Goal: Task Accomplishment & Management: Use online tool/utility

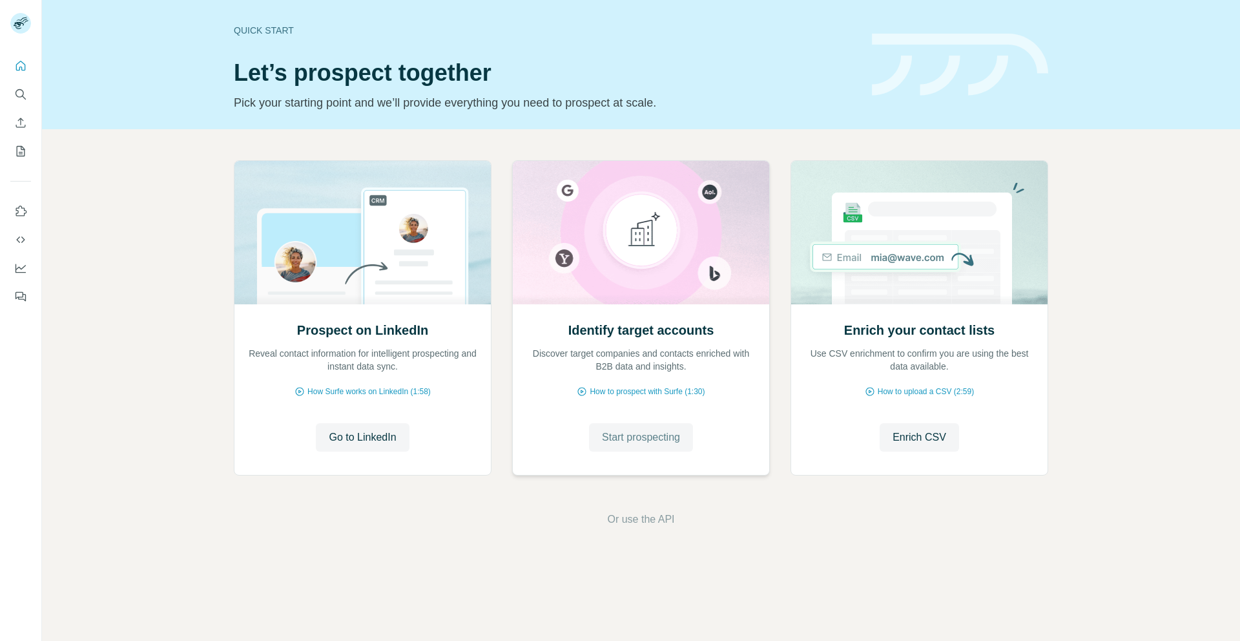
click at [635, 429] on span "Start prospecting" at bounding box center [641, 436] width 78 height 15
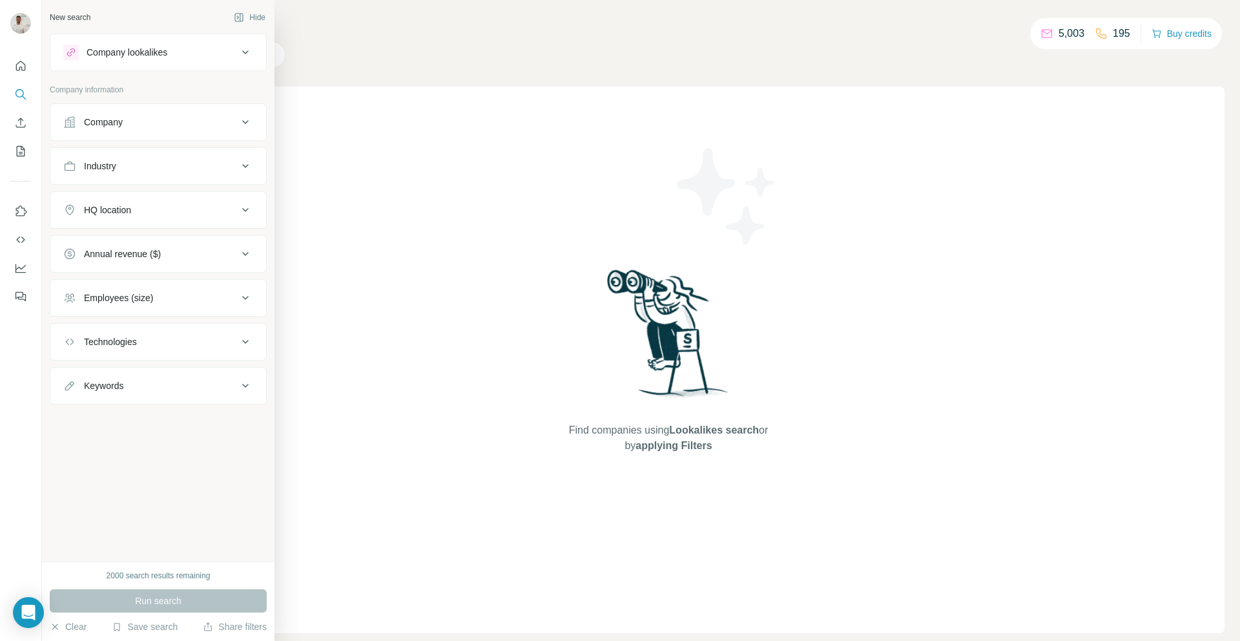
click at [72, 129] on button "Company" at bounding box center [158, 122] width 216 height 31
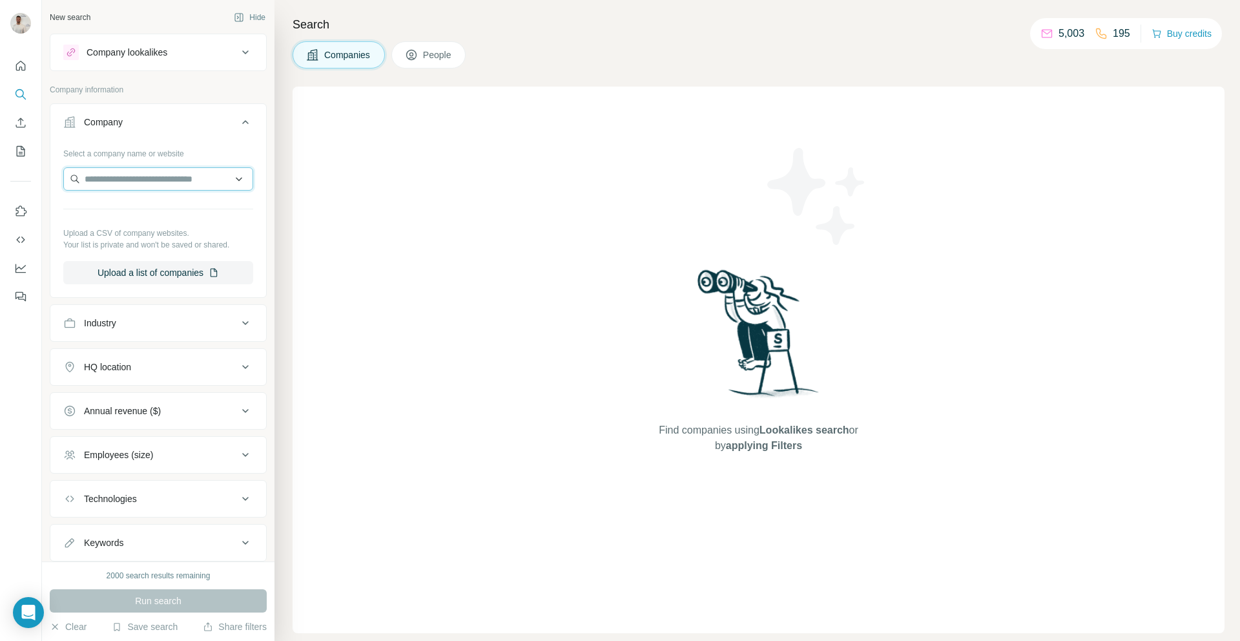
click at [147, 170] on input "text" at bounding box center [158, 178] width 190 height 23
paste input "**********"
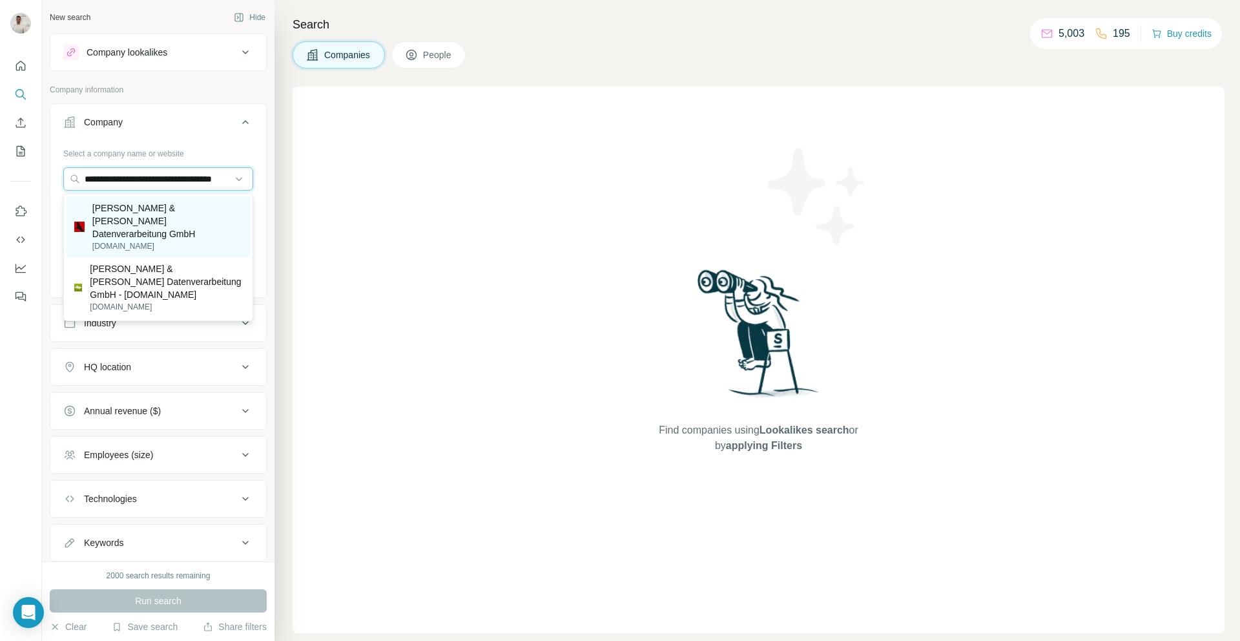
type input "**********"
click at [184, 221] on p "Hausmann & Wynen Datenverarbeitung GmbH" at bounding box center [167, 220] width 150 height 39
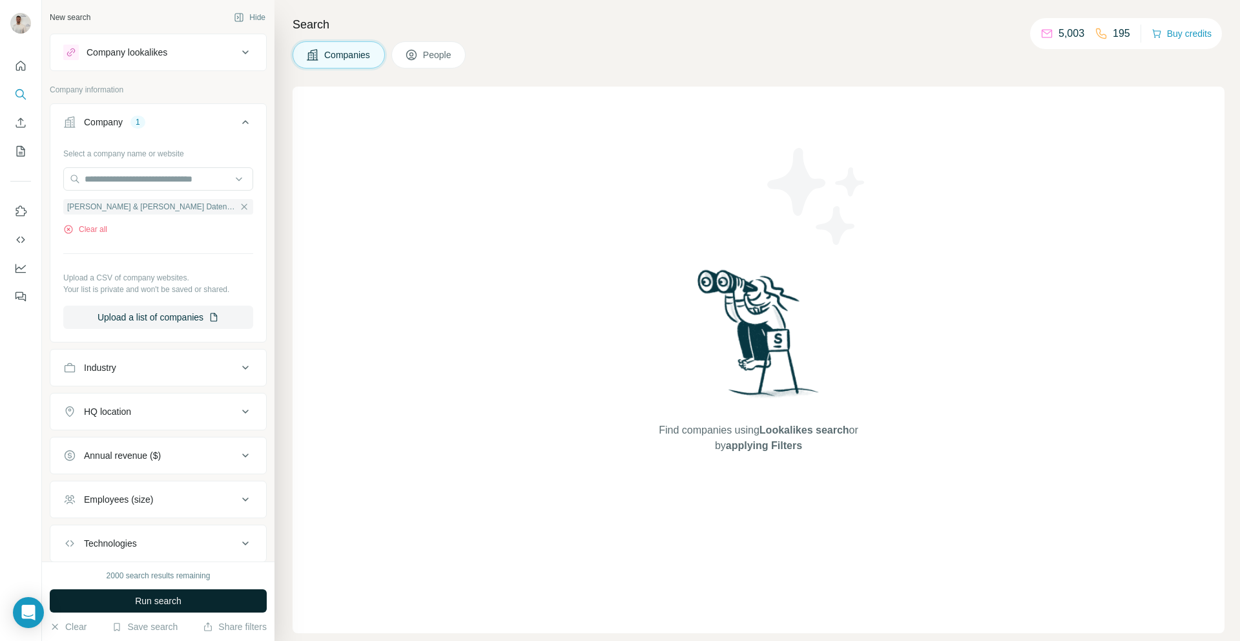
click at [174, 606] on span "Run search" at bounding box center [158, 600] width 46 height 13
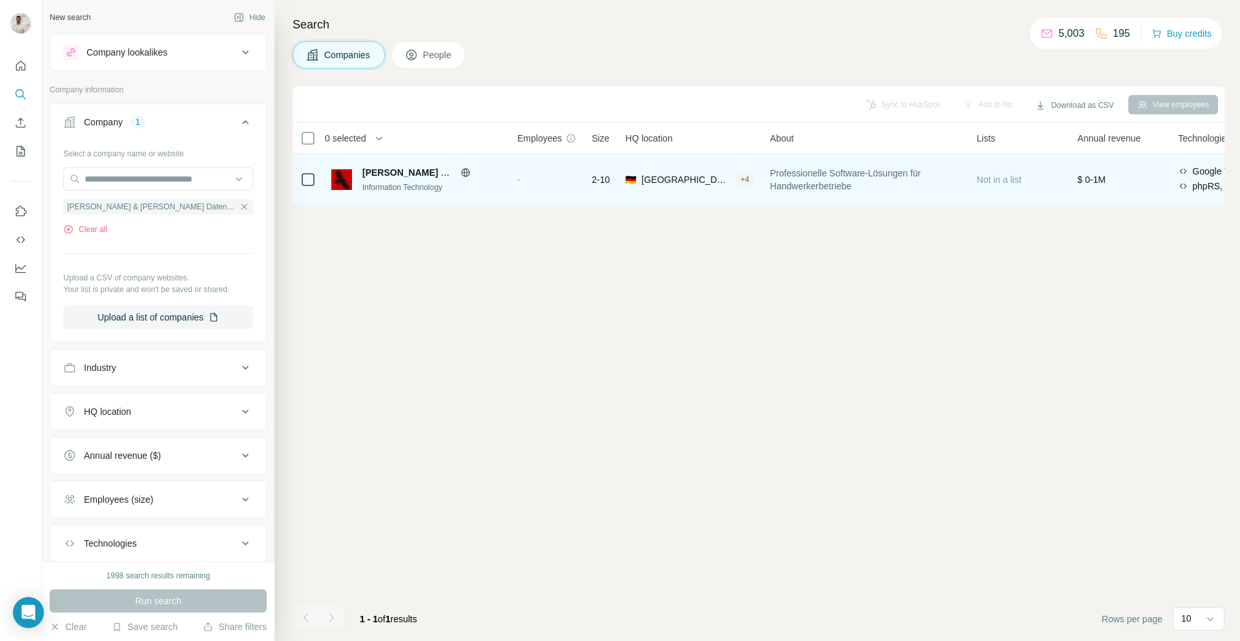
click at [601, 188] on div "2-10" at bounding box center [601, 179] width 18 height 36
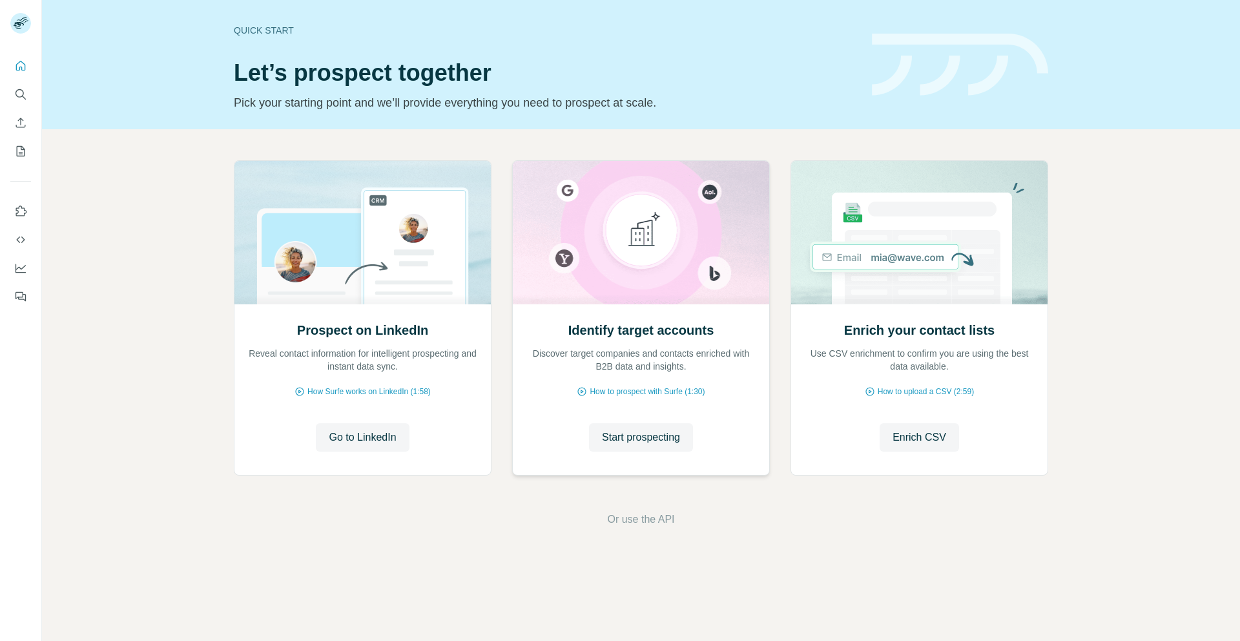
drag, startPoint x: 660, startPoint y: 437, endPoint x: 649, endPoint y: 414, distance: 25.7
click at [659, 436] on span "Start prospecting" at bounding box center [641, 436] width 78 height 15
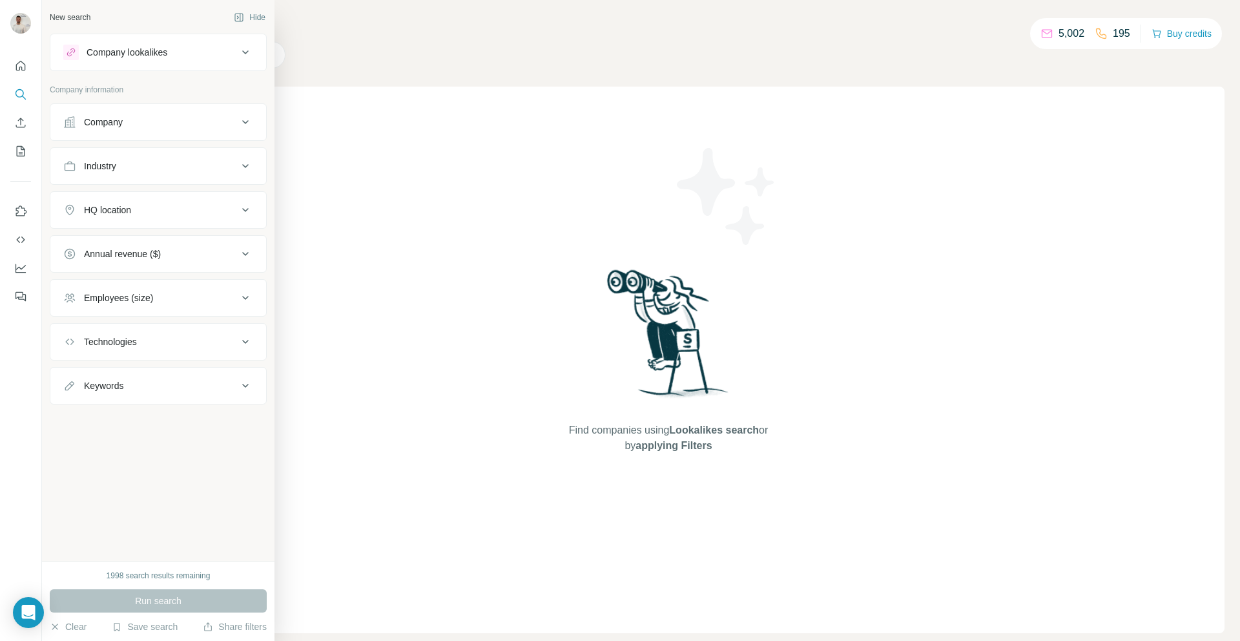
click at [144, 132] on button "Company" at bounding box center [158, 122] width 216 height 31
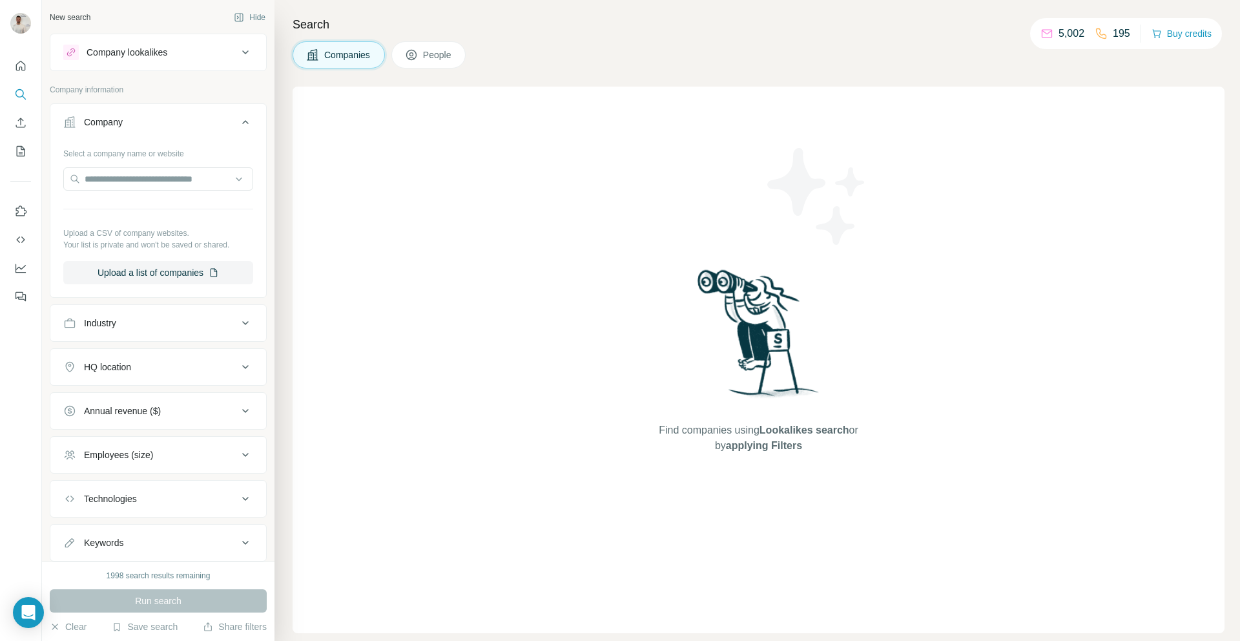
click at [132, 166] on div "Select a company name or website Upload a CSV of company websites. Your list is…" at bounding box center [158, 213] width 190 height 141
click at [131, 174] on input "text" at bounding box center [158, 178] width 190 height 23
paste input "**********"
type input "**********"
click at [170, 209] on p "Ramsauer & Stürmer Software" at bounding box center [161, 207] width 123 height 13
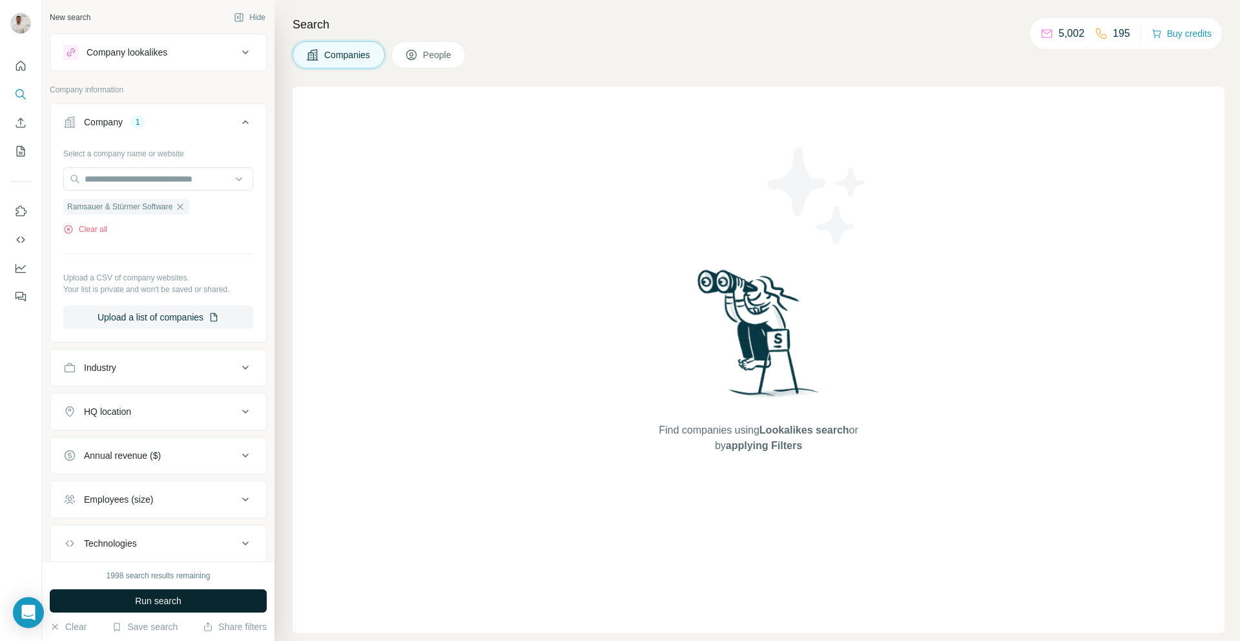
click at [209, 597] on button "Run search" at bounding box center [158, 600] width 217 height 23
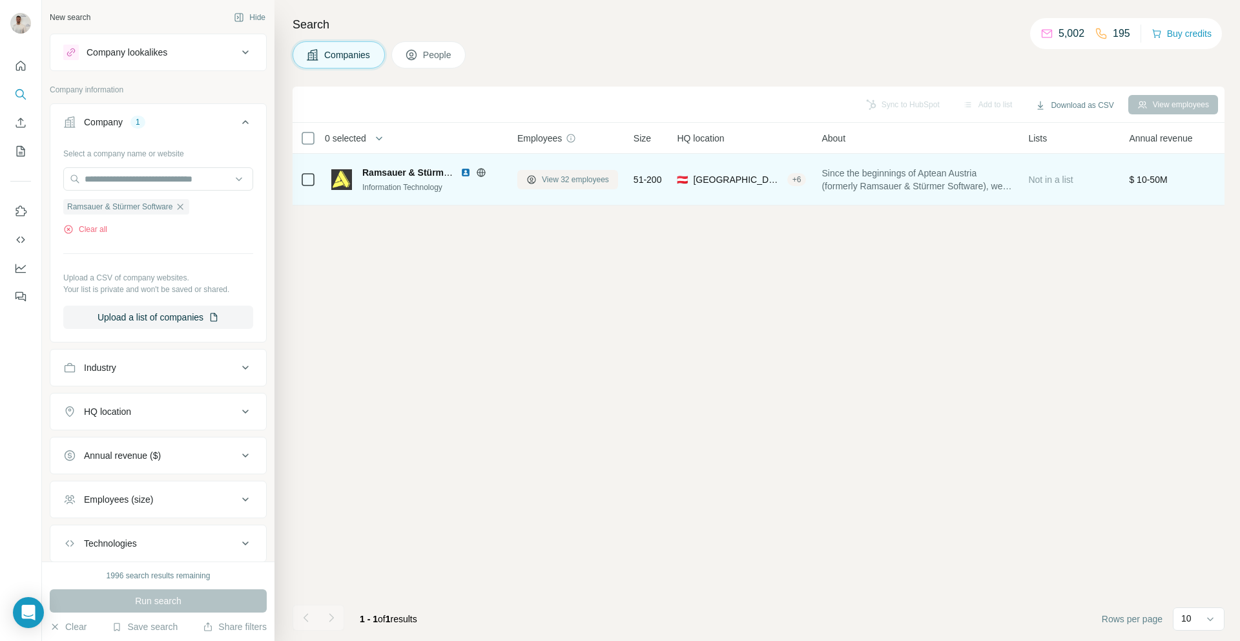
click at [548, 185] on span "View 32 employees" at bounding box center [575, 180] width 67 height 12
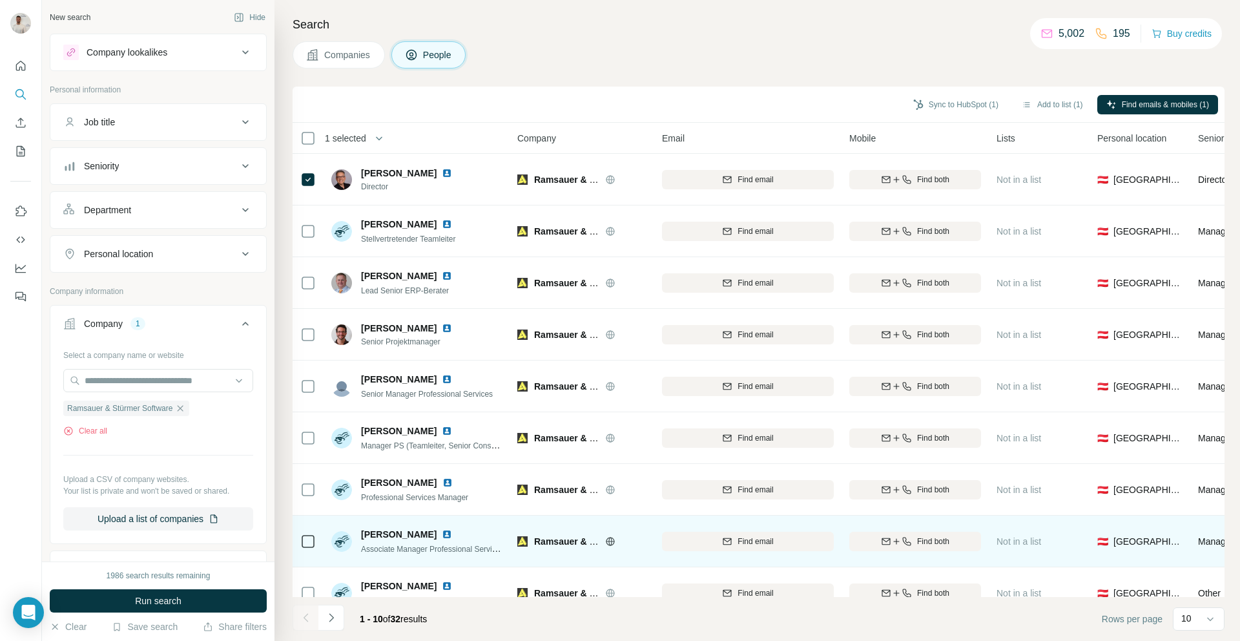
scroll to position [74, 0]
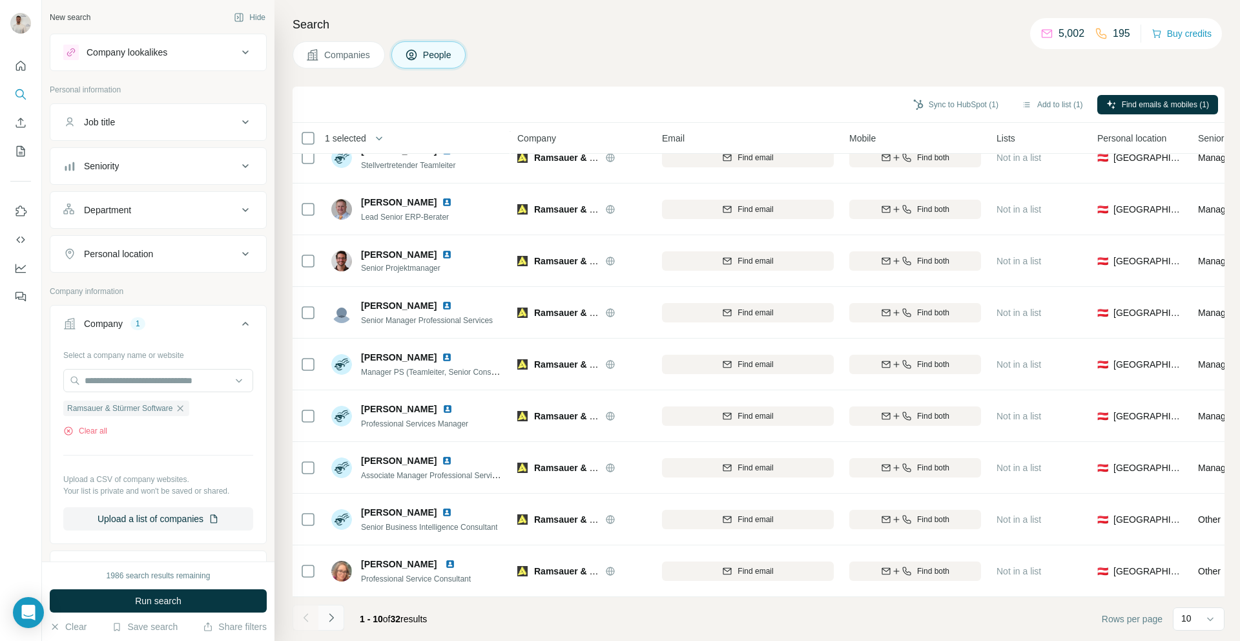
click at [336, 616] on icon "Navigate to next page" at bounding box center [331, 617] width 13 height 13
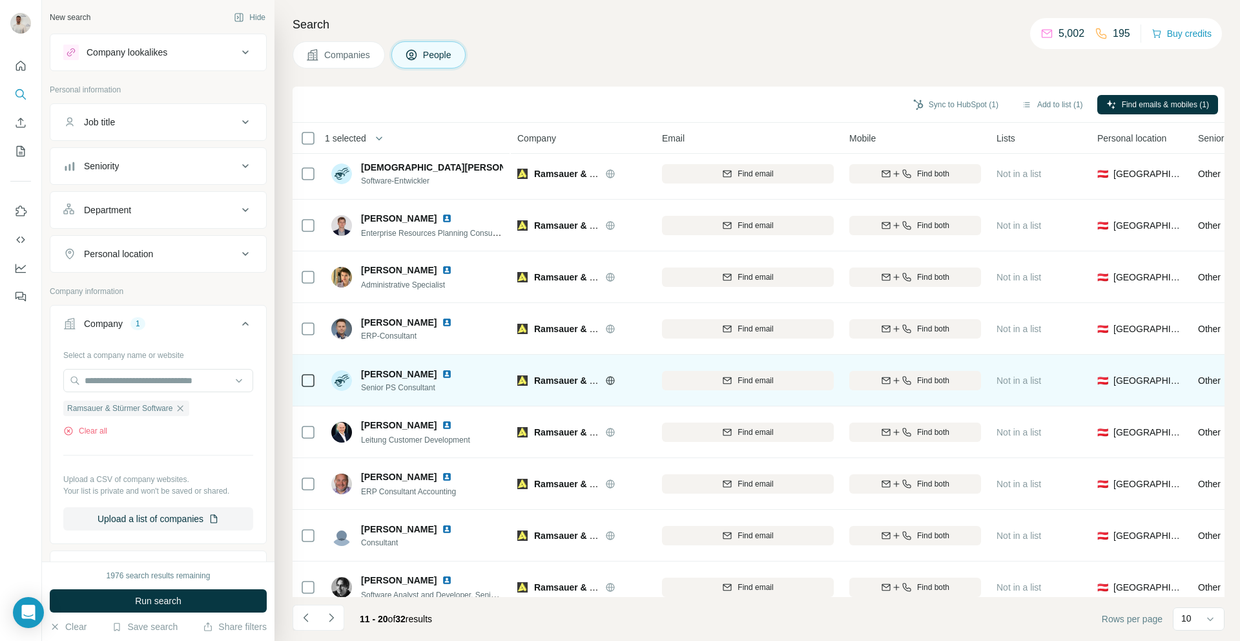
scroll to position [0, 0]
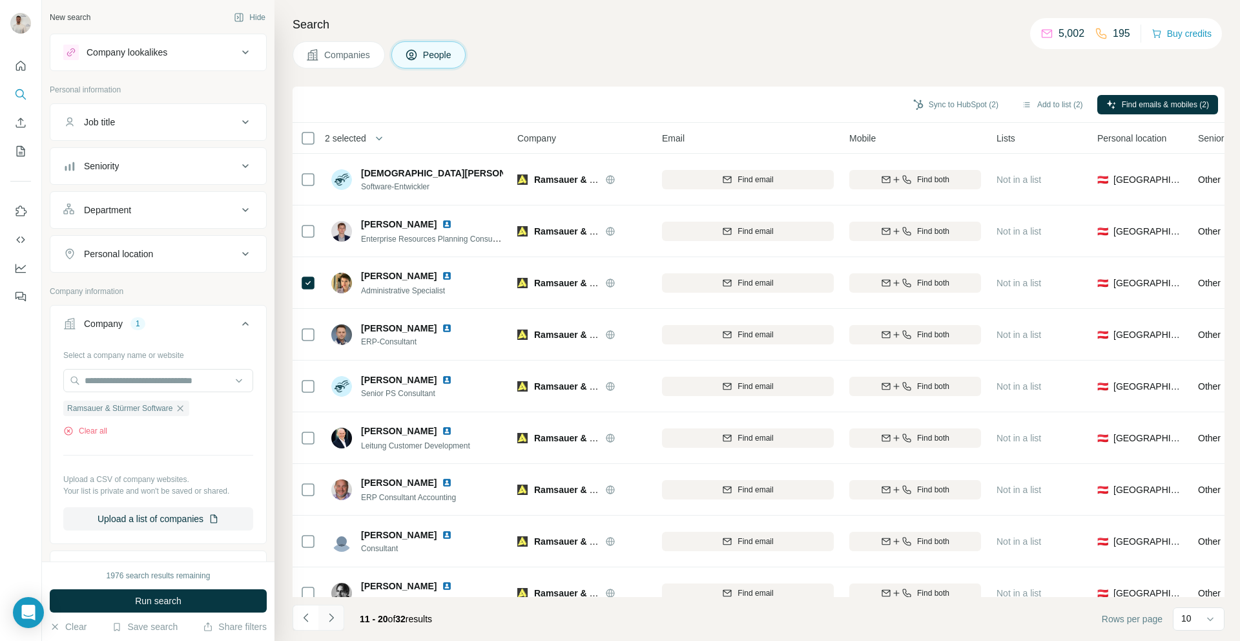
click at [327, 617] on icon "Navigate to next page" at bounding box center [331, 617] width 13 height 13
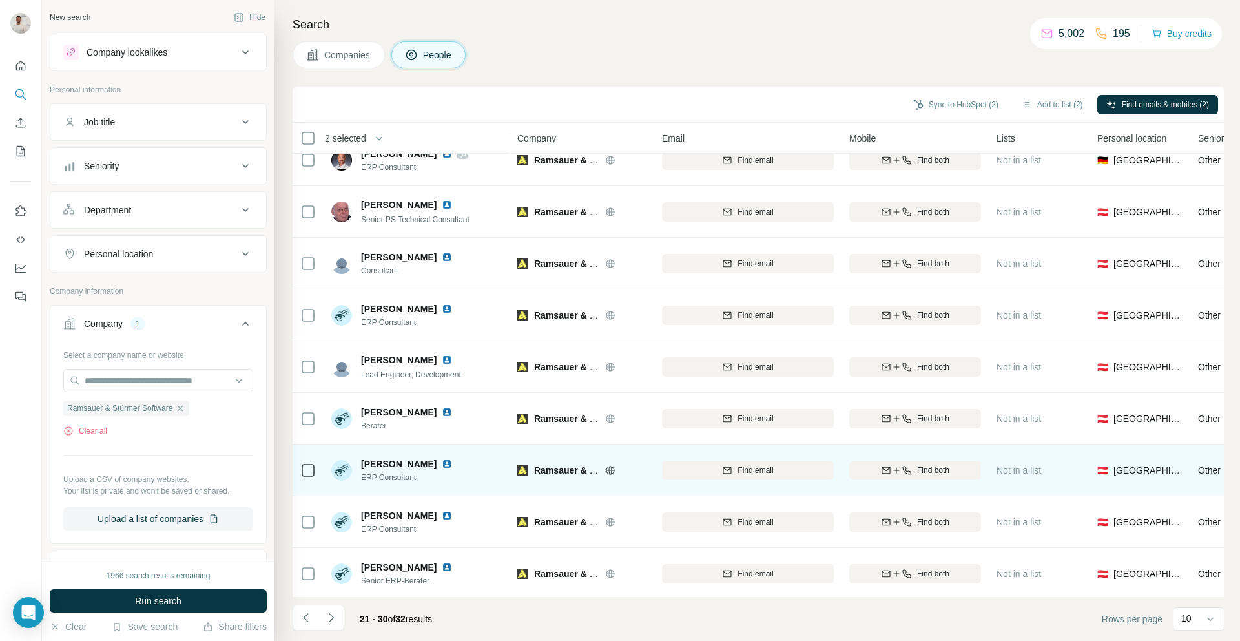
scroll to position [74, 0]
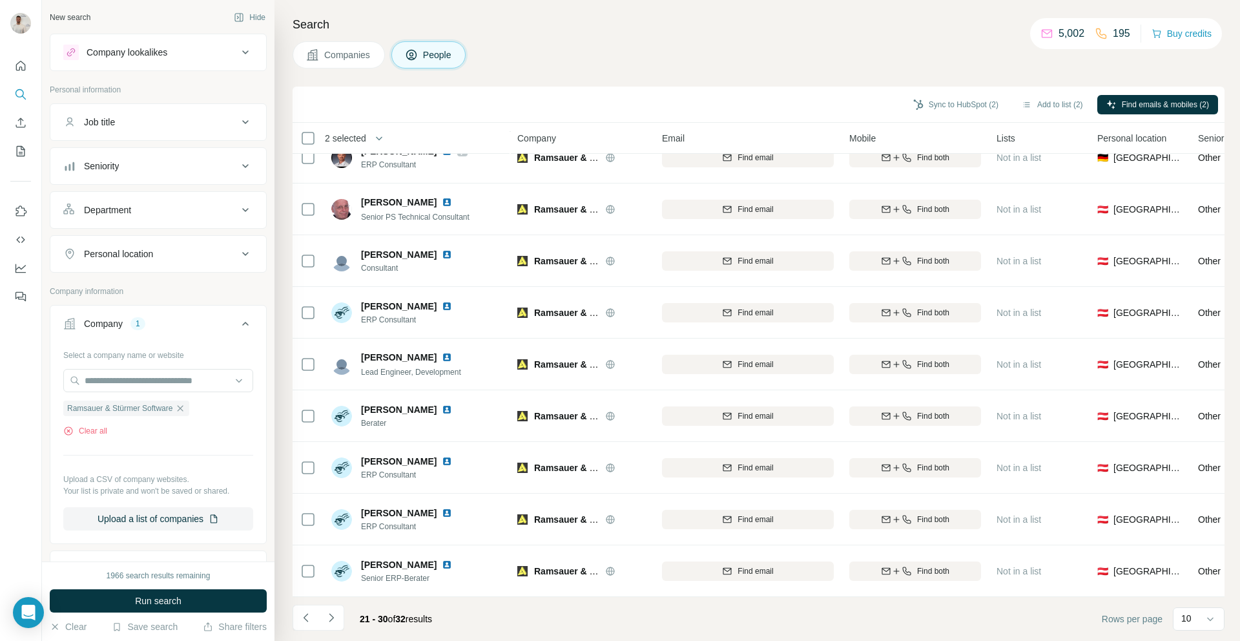
click at [333, 617] on icon "Navigate to next page" at bounding box center [331, 617] width 13 height 13
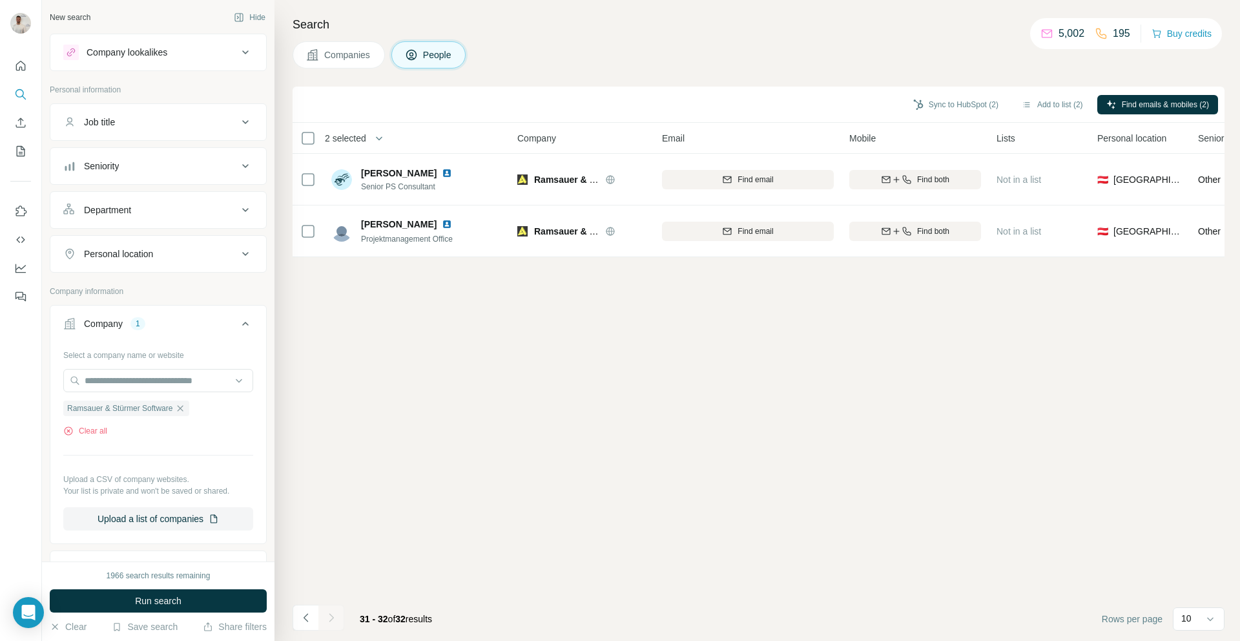
scroll to position [0, 0]
click at [300, 617] on icon "Navigate to previous page" at bounding box center [306, 617] width 13 height 13
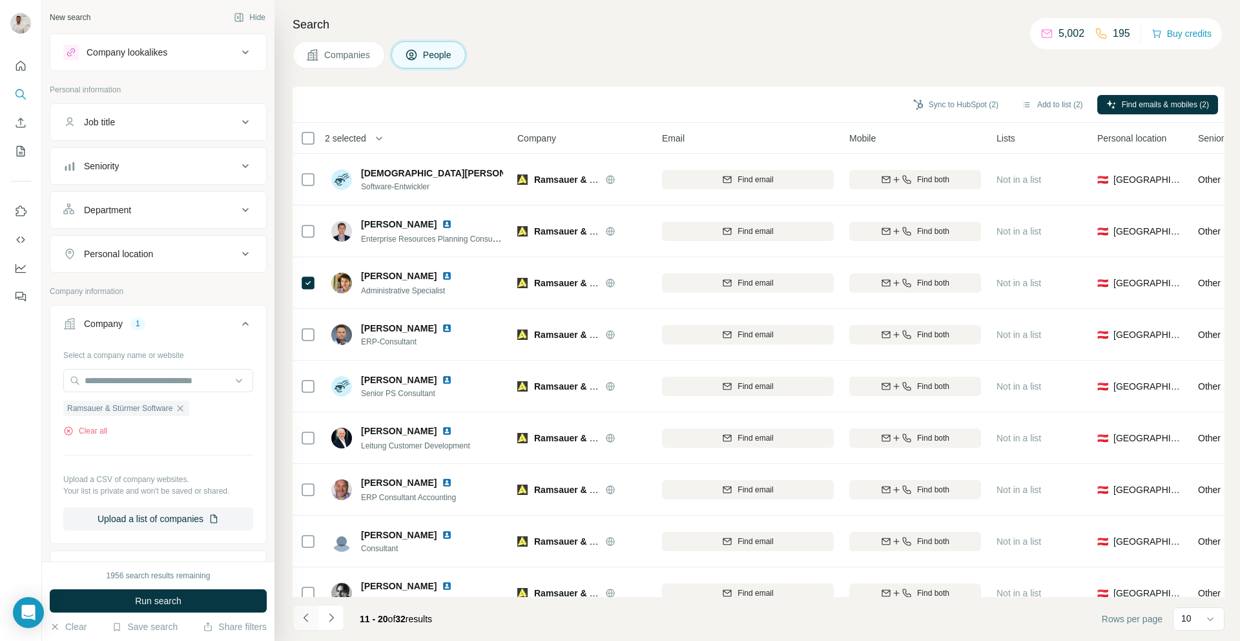
click at [300, 617] on icon "Navigate to previous page" at bounding box center [306, 617] width 13 height 13
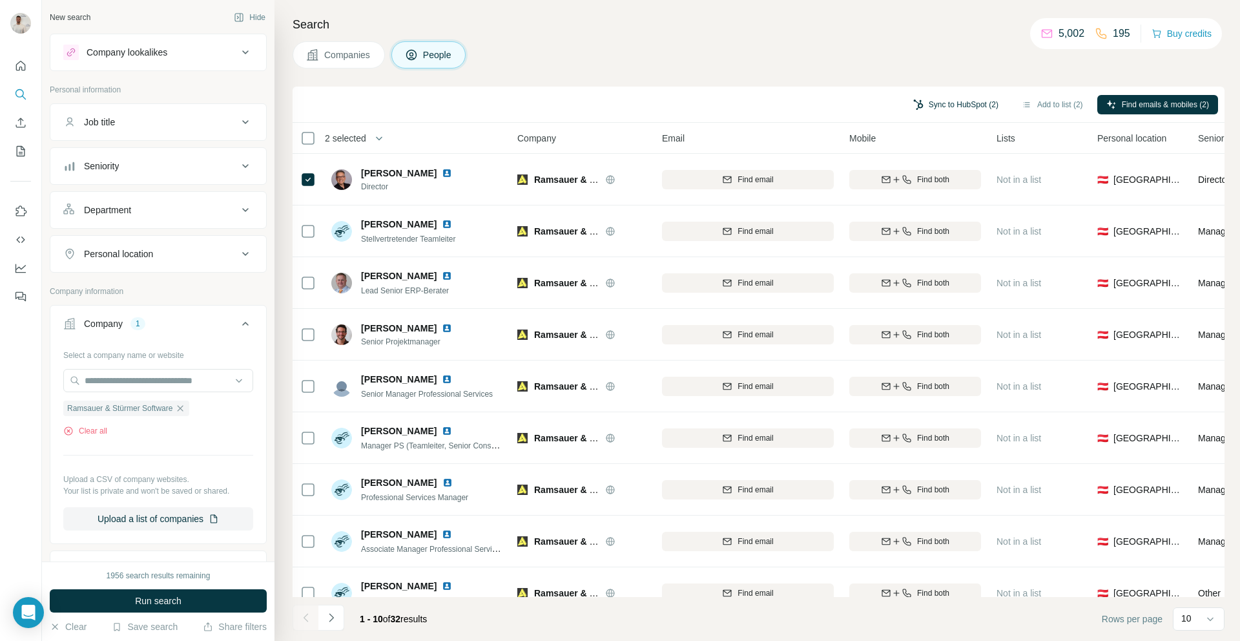
click at [963, 101] on button "Sync to HubSpot (2)" at bounding box center [955, 104] width 103 height 19
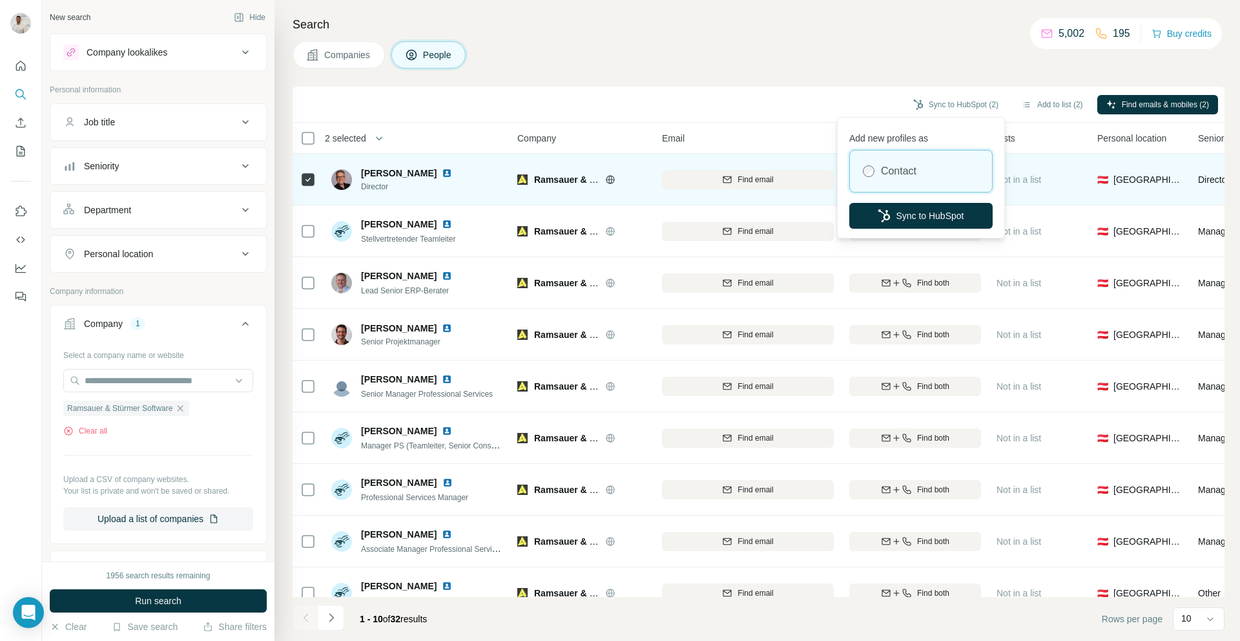
click at [915, 204] on button "Sync to HubSpot" at bounding box center [920, 216] width 143 height 26
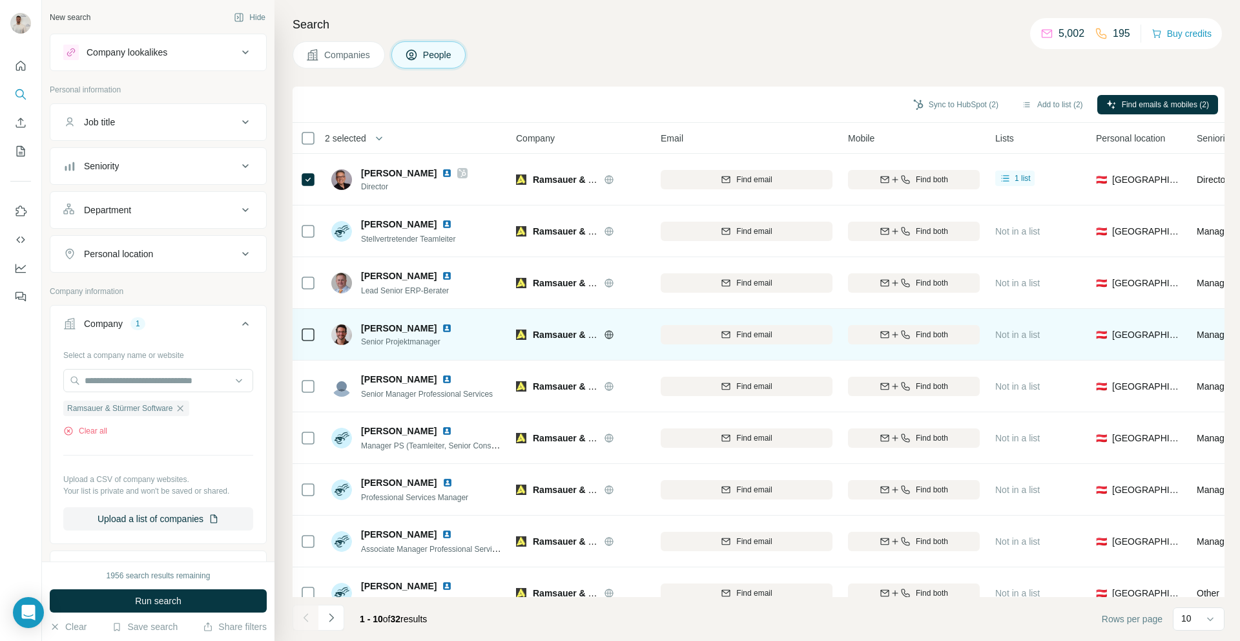
scroll to position [7, 1]
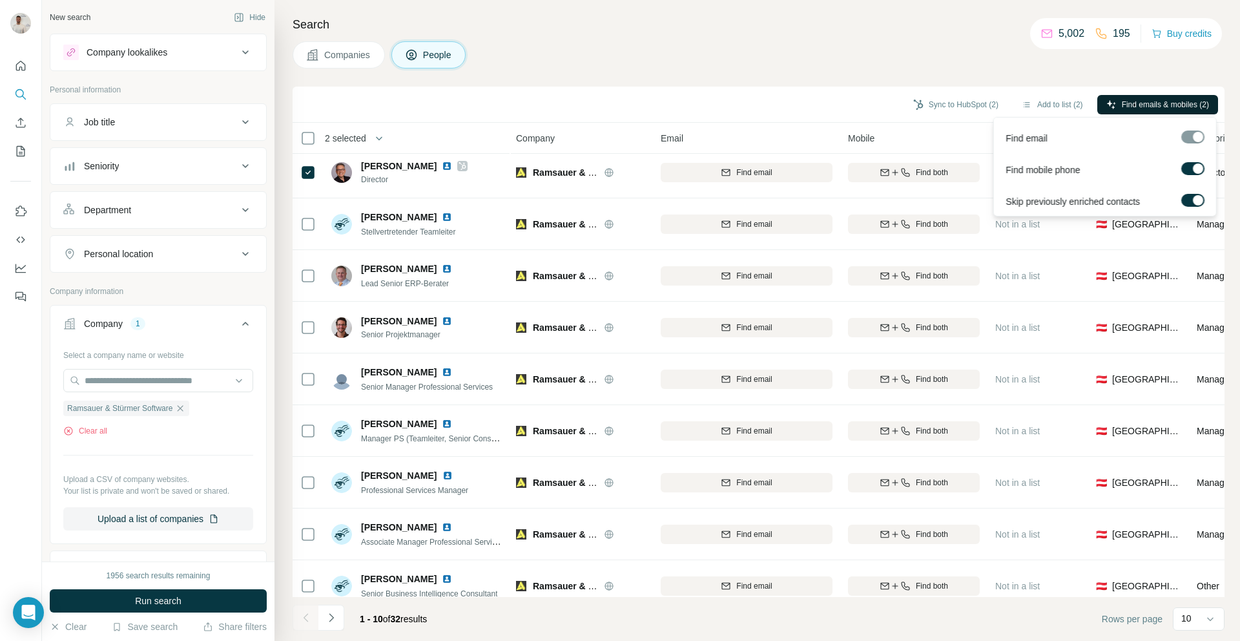
click at [1108, 101] on icon "button" at bounding box center [1111, 104] width 10 height 10
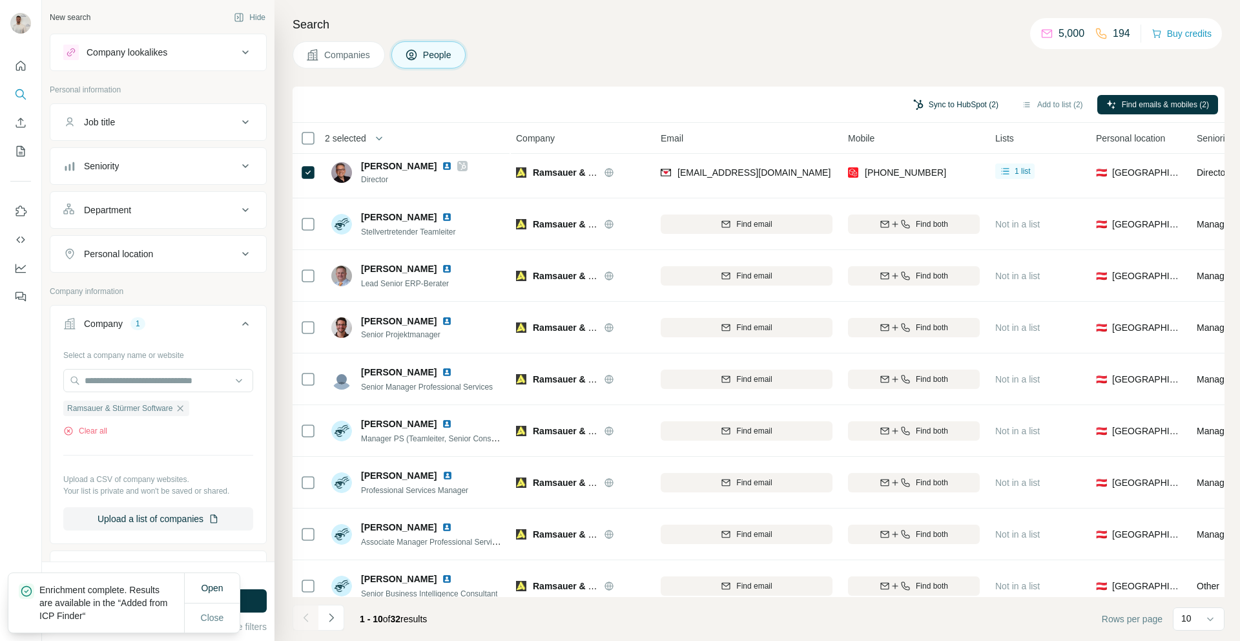
click at [923, 107] on button "Sync to HubSpot (2)" at bounding box center [955, 104] width 103 height 19
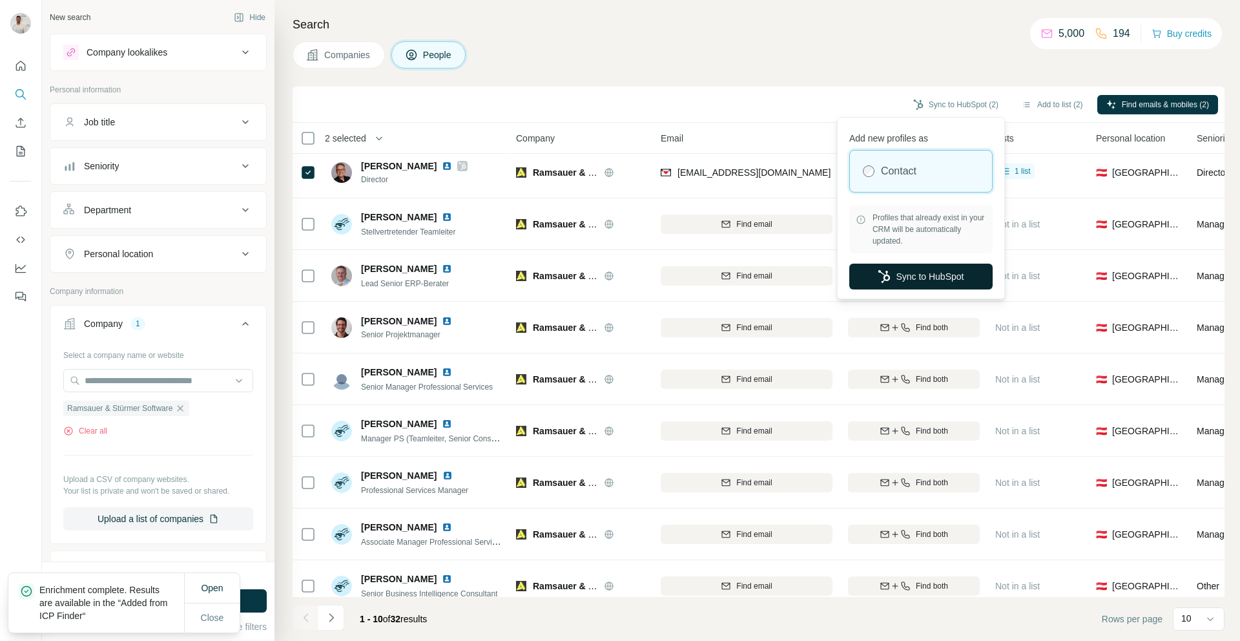
click at [879, 280] on icon "button" at bounding box center [884, 276] width 13 height 13
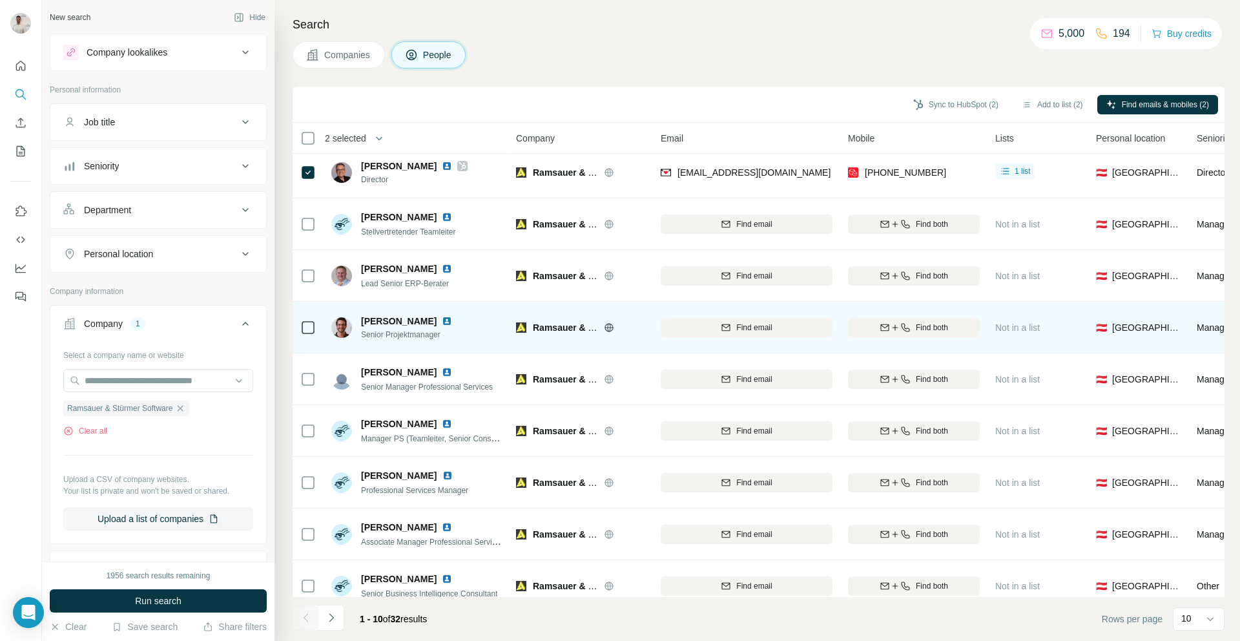
scroll to position [74, 1]
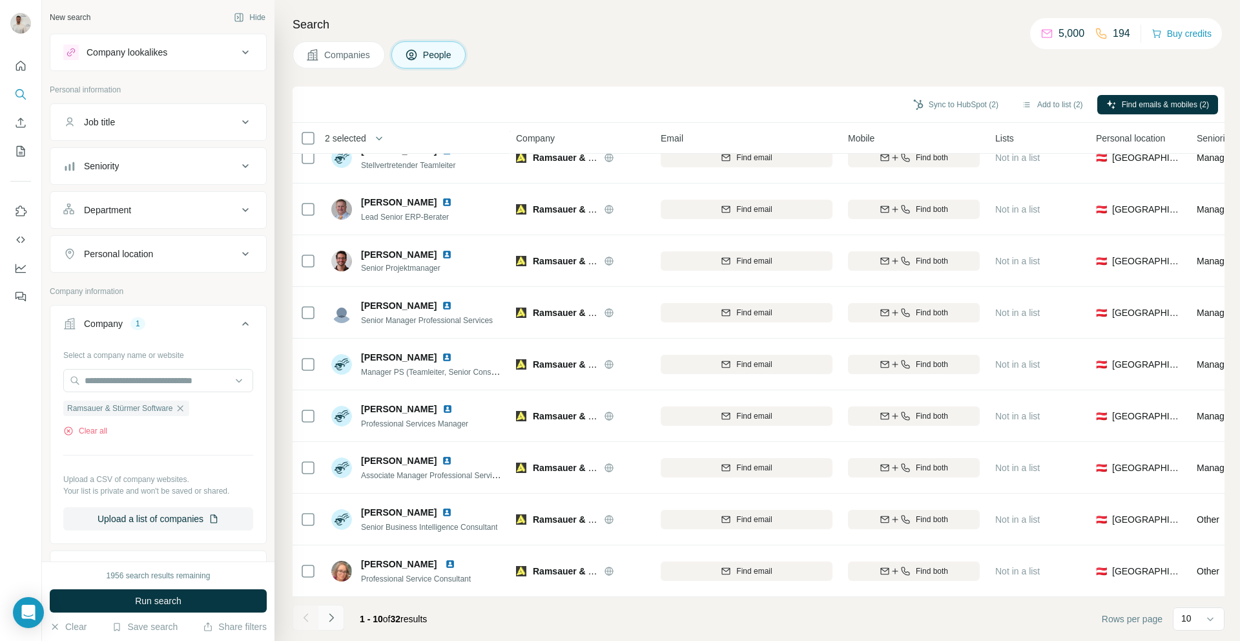
click at [329, 612] on icon "Navigate to next page" at bounding box center [331, 617] width 13 height 13
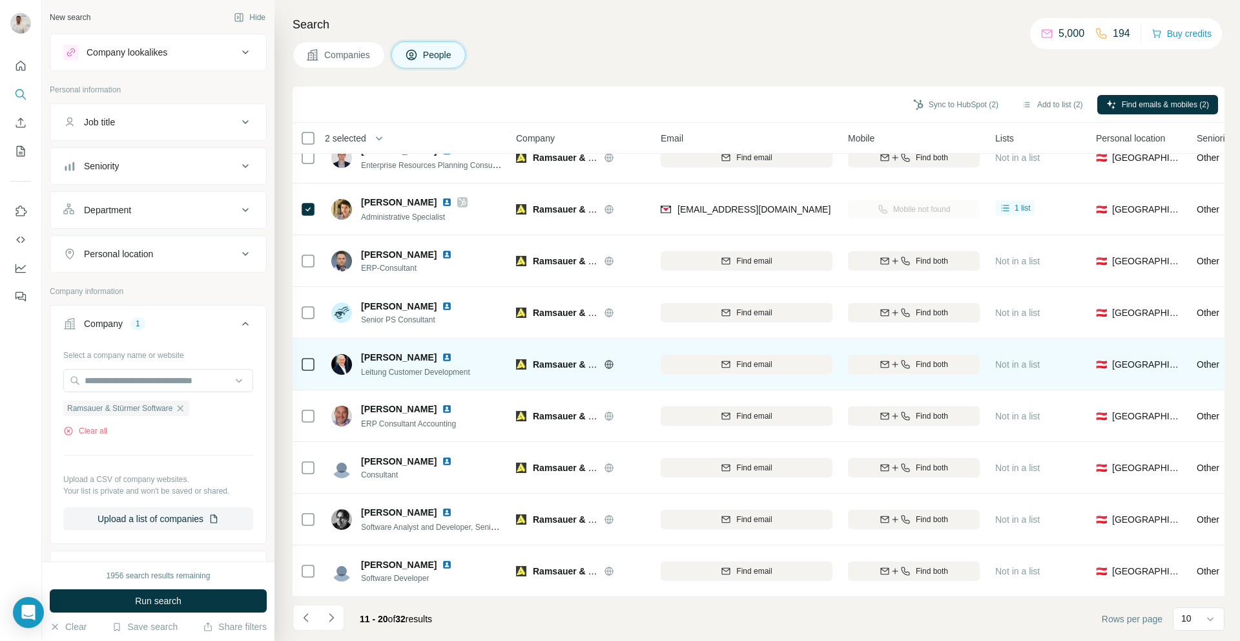
scroll to position [0, 1]
